Goal: Task Accomplishment & Management: Manage account settings

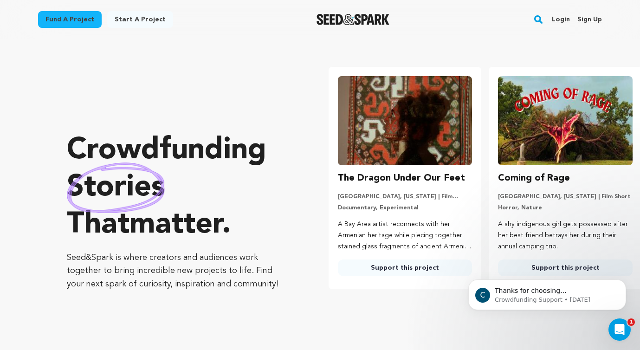
click at [559, 19] on link "Login" at bounding box center [561, 19] width 18 height 15
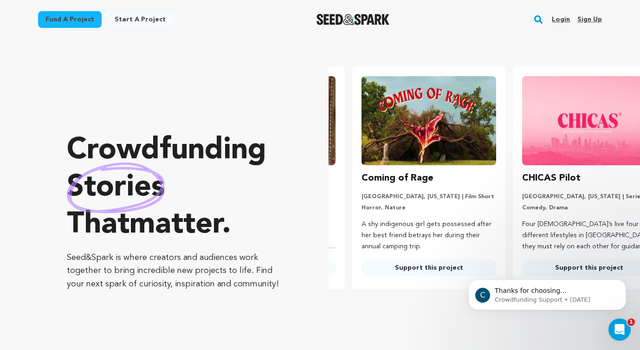
scroll to position [0, 161]
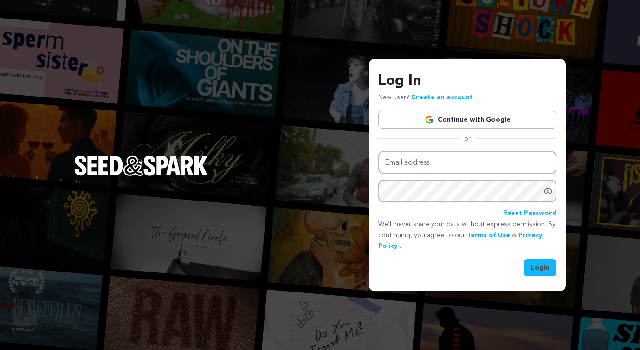
click at [449, 121] on link "Continue with Google" at bounding box center [467, 120] width 178 height 18
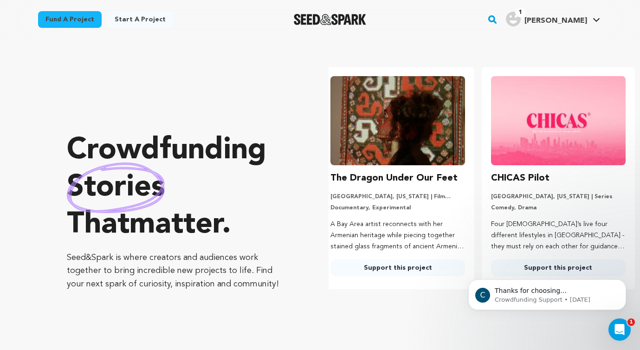
scroll to position [0, 167]
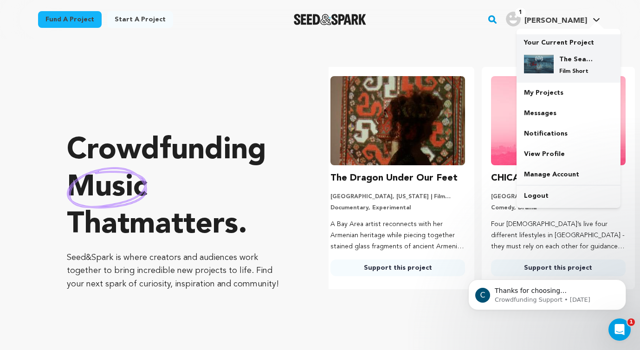
click at [586, 60] on h4 "The Sea Between Us" at bounding box center [575, 59] width 33 height 9
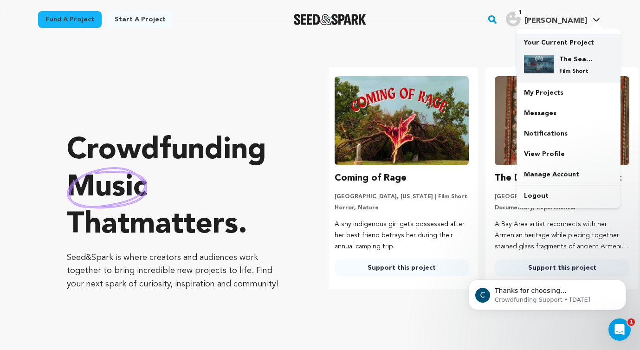
scroll to position [0, 0]
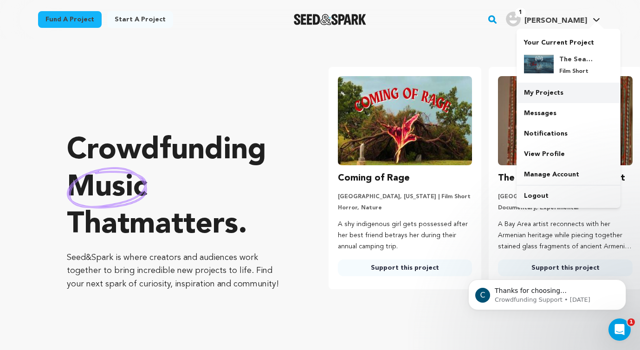
click at [563, 96] on link "My Projects" at bounding box center [568, 93] width 104 height 20
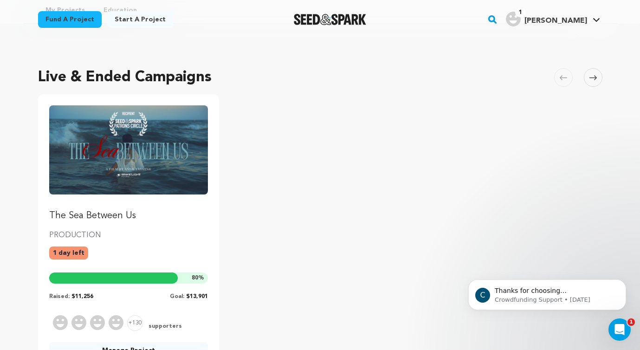
click at [157, 238] on p "PRODUCTION" at bounding box center [128, 235] width 159 height 11
click at [93, 209] on link "The Sea Between Us" at bounding box center [128, 163] width 159 height 117
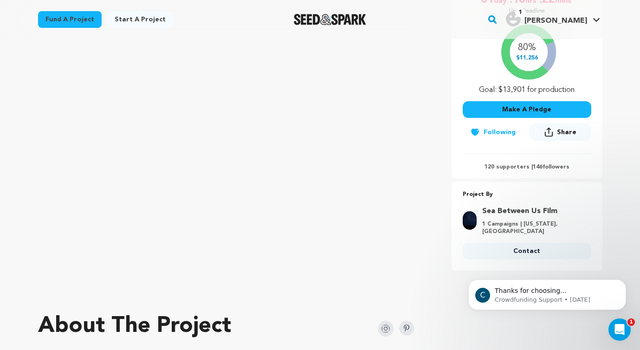
scroll to position [182, 0]
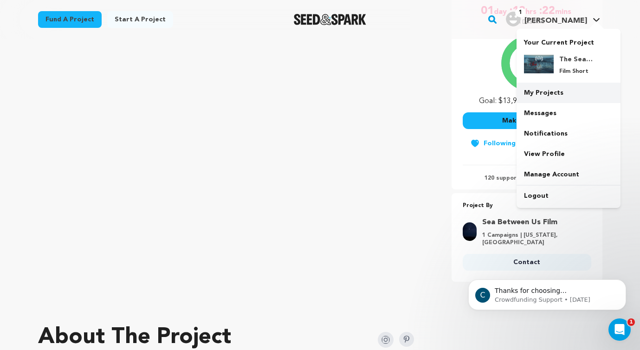
click at [549, 92] on link "My Projects" at bounding box center [568, 93] width 104 height 20
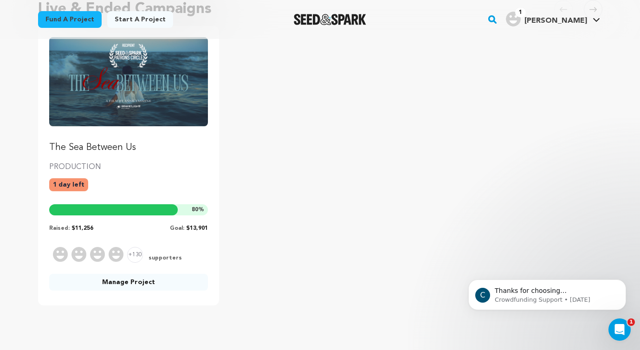
click at [167, 287] on link "Manage Project" at bounding box center [128, 282] width 159 height 17
click at [120, 277] on link "Manage Project" at bounding box center [128, 282] width 159 height 17
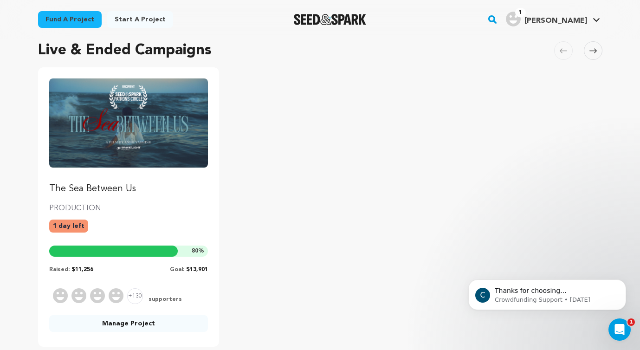
scroll to position [67, 0]
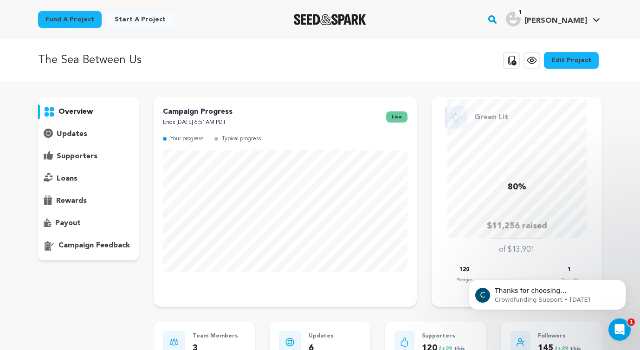
click at [79, 224] on p "payout" at bounding box center [68, 223] width 26 height 11
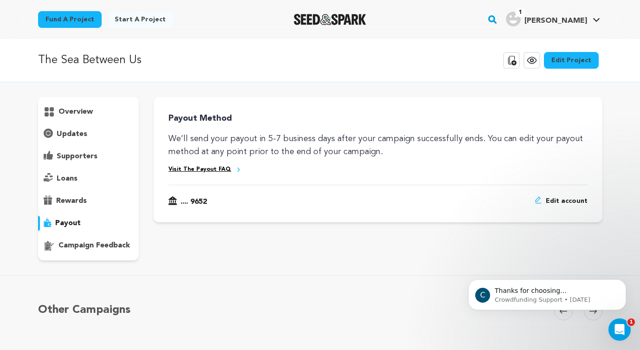
click at [81, 240] on p "campaign feedback" at bounding box center [93, 245] width 71 height 11
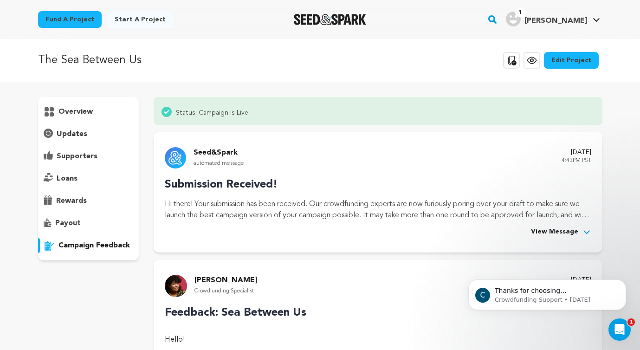
click at [71, 198] on p "rewards" at bounding box center [71, 200] width 31 height 11
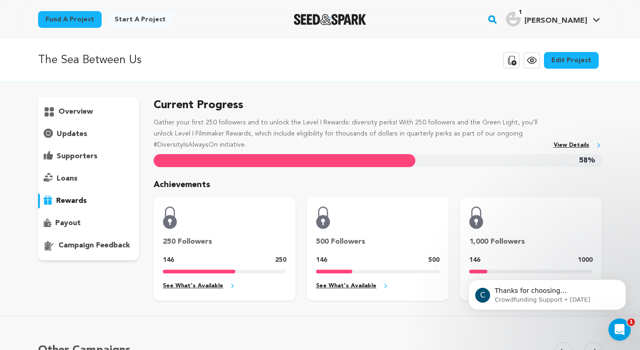
click at [68, 180] on p "loans" at bounding box center [67, 178] width 21 height 11
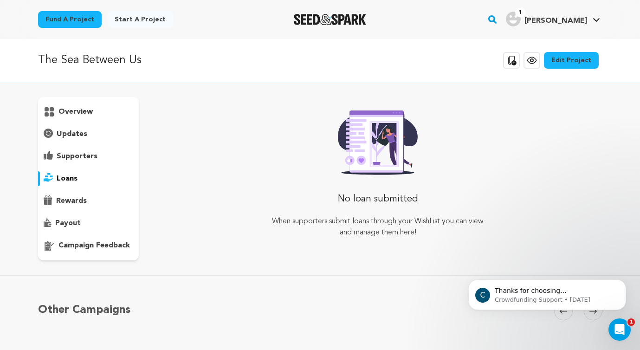
click at [71, 155] on p "supporters" at bounding box center [77, 156] width 41 height 11
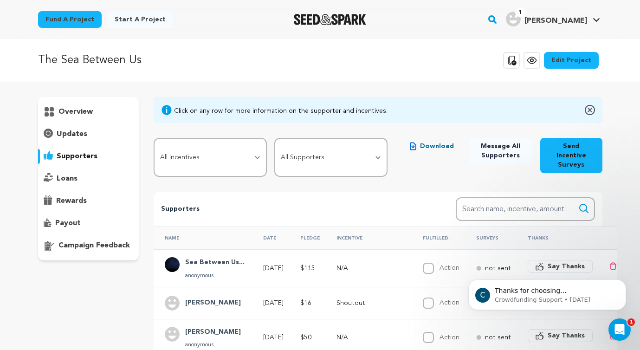
click at [71, 137] on p "updates" at bounding box center [72, 134] width 31 height 11
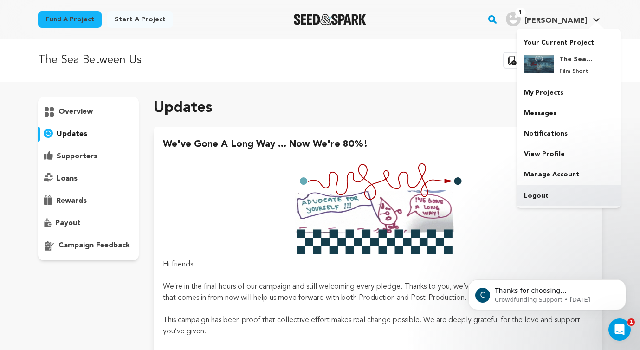
click at [556, 191] on link "Logout" at bounding box center [568, 196] width 104 height 20
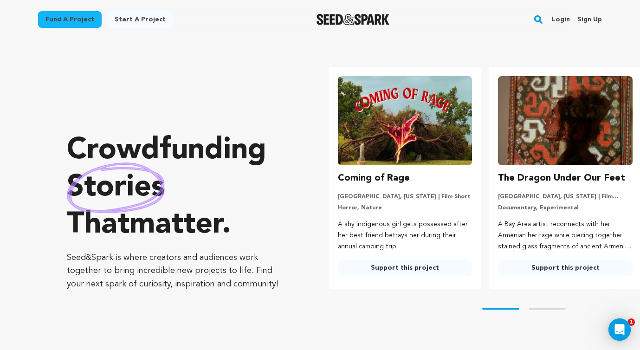
click at [557, 21] on link "Login" at bounding box center [561, 19] width 18 height 15
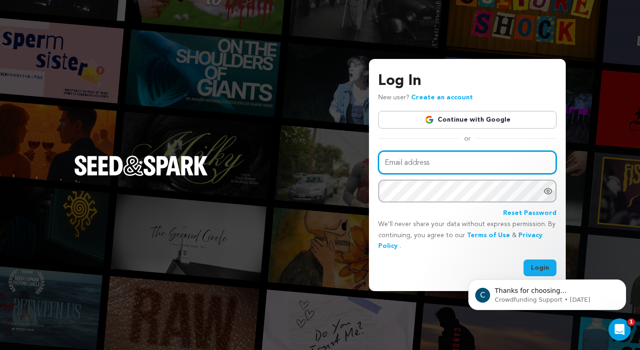
click at [397, 171] on input "Email address" at bounding box center [467, 163] width 178 height 24
paste input "film.seabetweenus@gmail.com"
type input "film.seabetweenus@gmail.com"
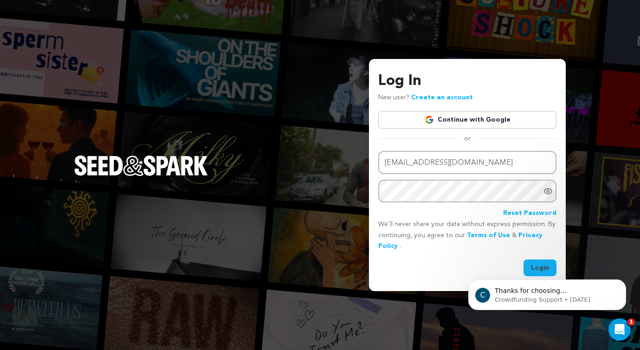
click at [540, 264] on body "C Thanks for choosing Seed&amp;Spark for your project! If you have any question…" at bounding box center [547, 293] width 178 height 58
click at [540, 267] on body "C Thanks for choosing Seed&amp;Spark for your project! If you have any question…" at bounding box center [547, 293] width 178 height 58
click at [526, 266] on body "C Thanks for choosing Seed&amp;Spark for your project! If you have any question…" at bounding box center [547, 293] width 178 height 58
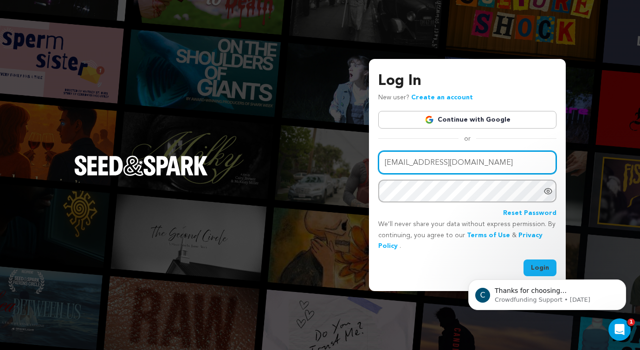
click at [460, 174] on input "film.seabetweenus@gmail.com" at bounding box center [467, 163] width 178 height 24
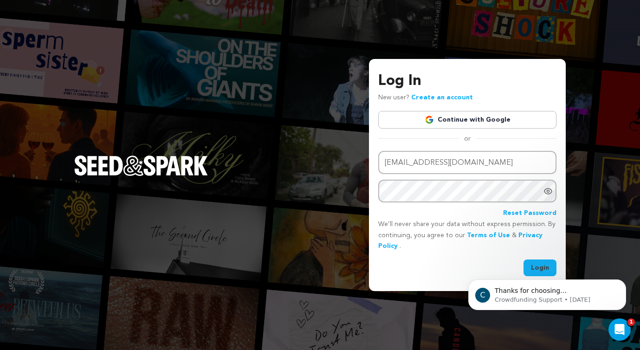
click at [534, 264] on body "C Thanks for choosing Seed&amp;Spark for your project! If you have any question…" at bounding box center [547, 293] width 178 height 58
click at [545, 192] on icon "Show password as plain text. Warning: this will display your password on the sc…" at bounding box center [547, 191] width 7 height 6
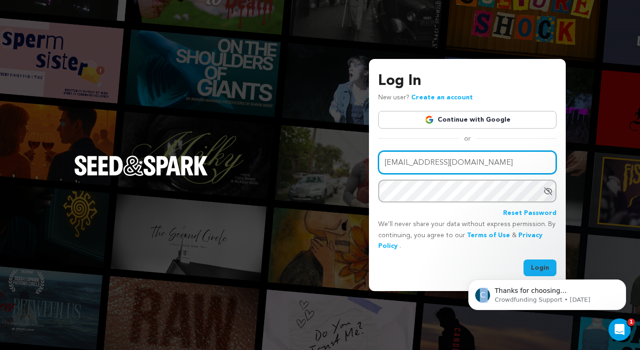
click at [507, 153] on input "film.seabetweenus@gmail.com" at bounding box center [467, 163] width 178 height 24
click at [507, 165] on input "film.seabetweenus@gmail.com" at bounding box center [467, 163] width 178 height 24
click at [523, 259] on button "Login" at bounding box center [539, 267] width 33 height 17
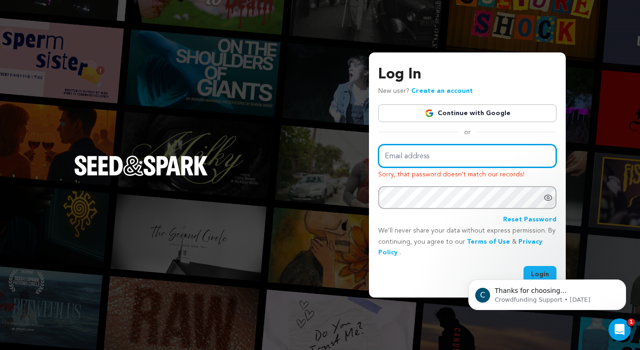
click at [475, 163] on input "Email address" at bounding box center [467, 156] width 178 height 24
type input "[EMAIL_ADDRESS][DOMAIN_NAME]"
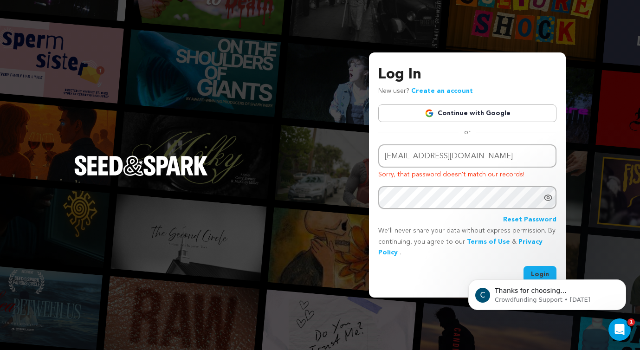
click at [535, 273] on div "C Thanks for choosing Seed&amp;Spark for your project! If you have any question…" at bounding box center [547, 252] width 171 height 116
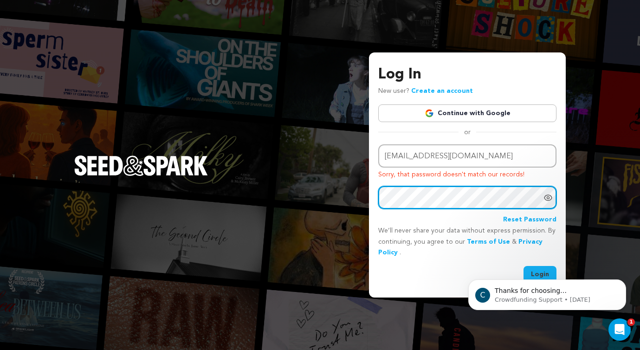
click at [523, 266] on button "Login" at bounding box center [539, 274] width 33 height 17
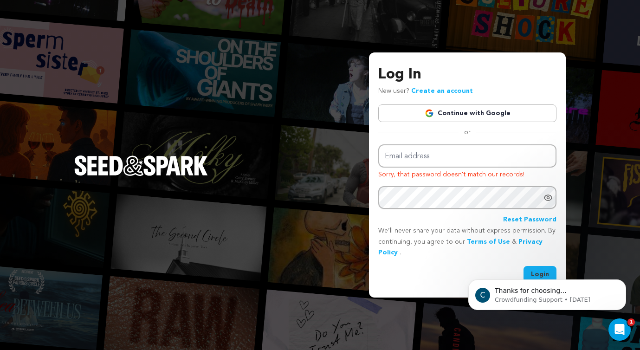
click at [471, 111] on link "Continue with Google" at bounding box center [467, 113] width 178 height 18
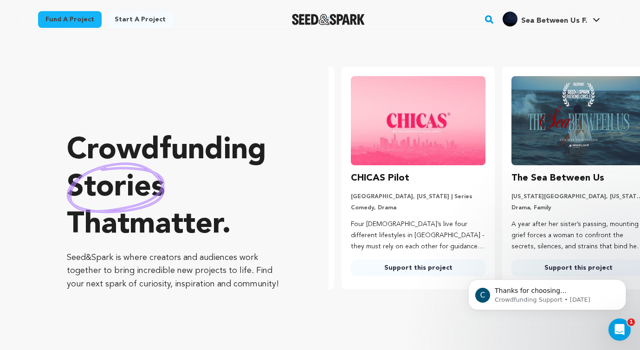
scroll to position [0, 167]
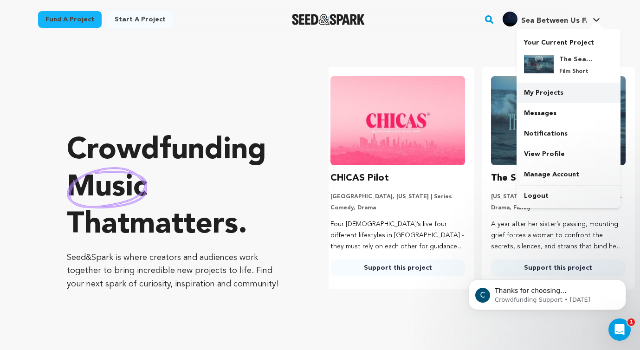
click at [564, 95] on link "My Projects" at bounding box center [568, 93] width 104 height 20
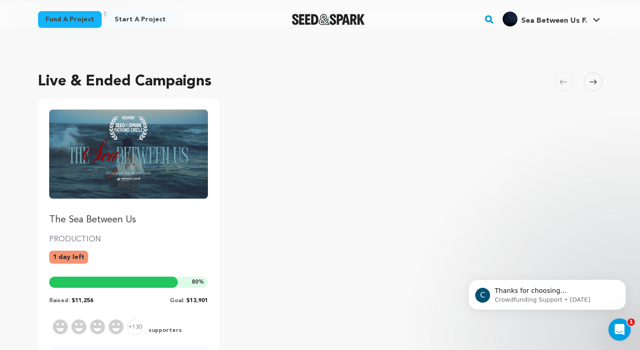
scroll to position [89, 0]
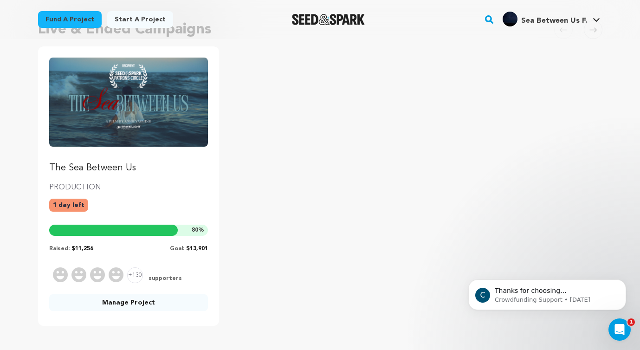
click at [160, 302] on link "Manage Project" at bounding box center [128, 302] width 159 height 17
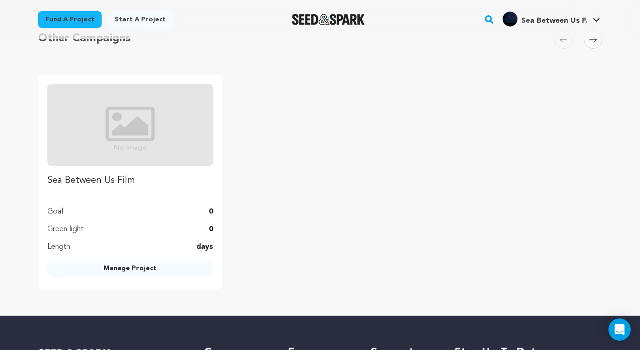
scroll to position [603, 0]
click at [145, 267] on link "Manage Project" at bounding box center [130, 268] width 166 height 17
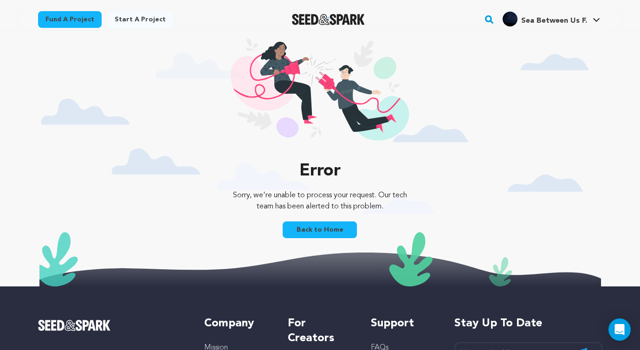
scroll to position [13, 0]
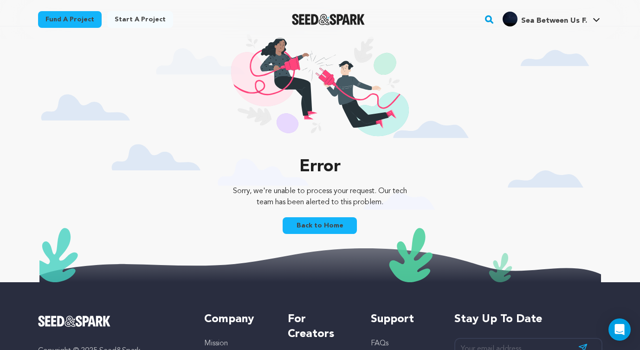
click at [343, 230] on link "Back to Home" at bounding box center [320, 225] width 74 height 17
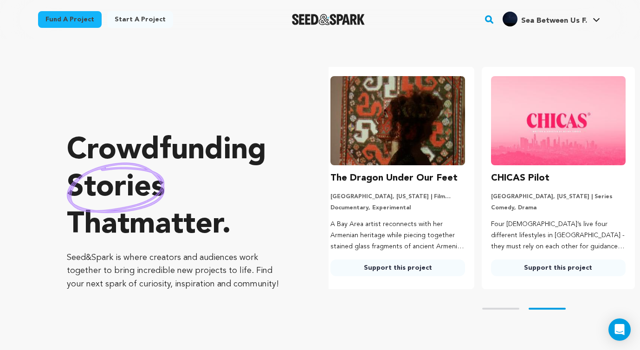
scroll to position [0, 167]
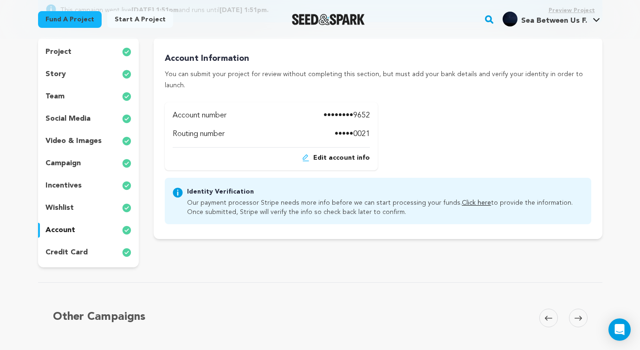
scroll to position [115, 0]
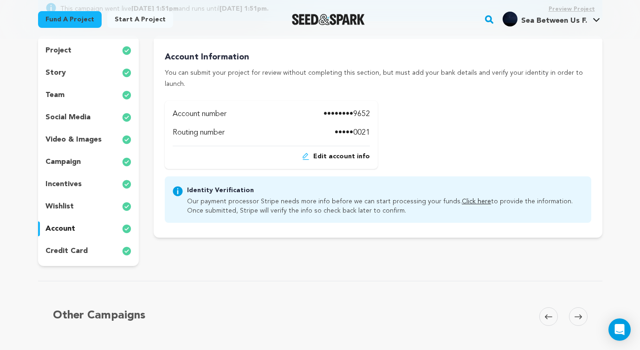
click at [468, 198] on link "Click here" at bounding box center [476, 201] width 29 height 6
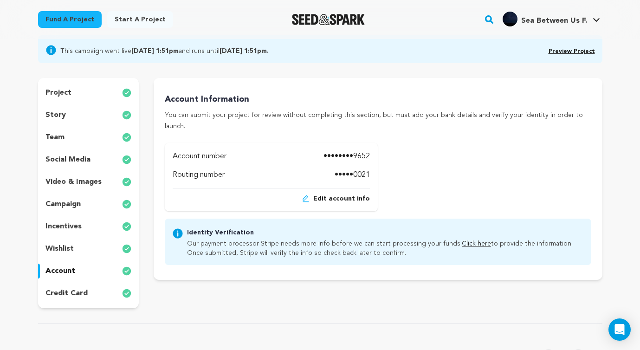
scroll to position [88, 0]
